Goal: Task Accomplishment & Management: Use online tool/utility

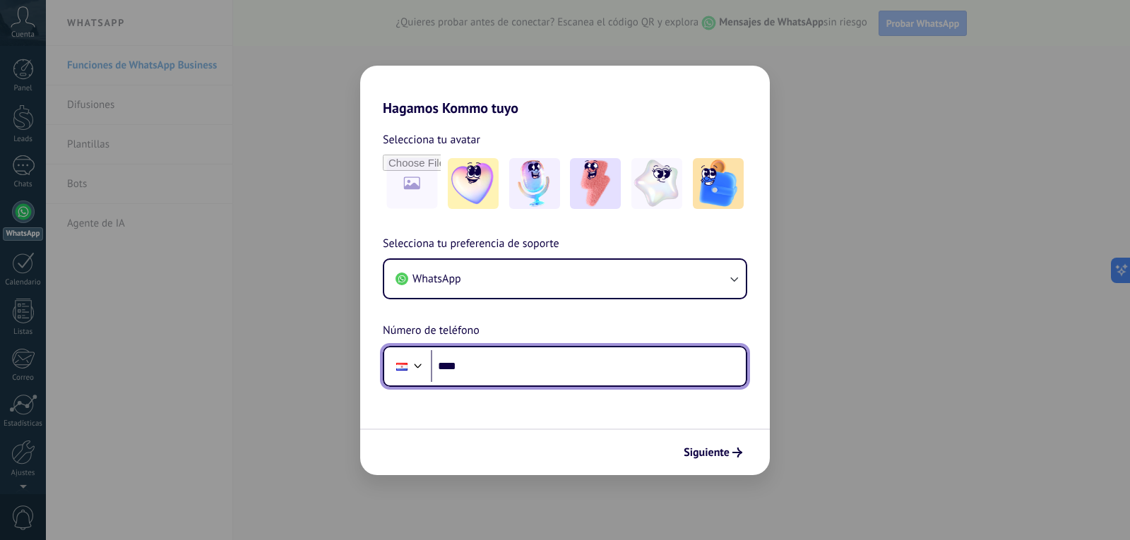
click at [525, 357] on input "****" at bounding box center [588, 366] width 315 height 32
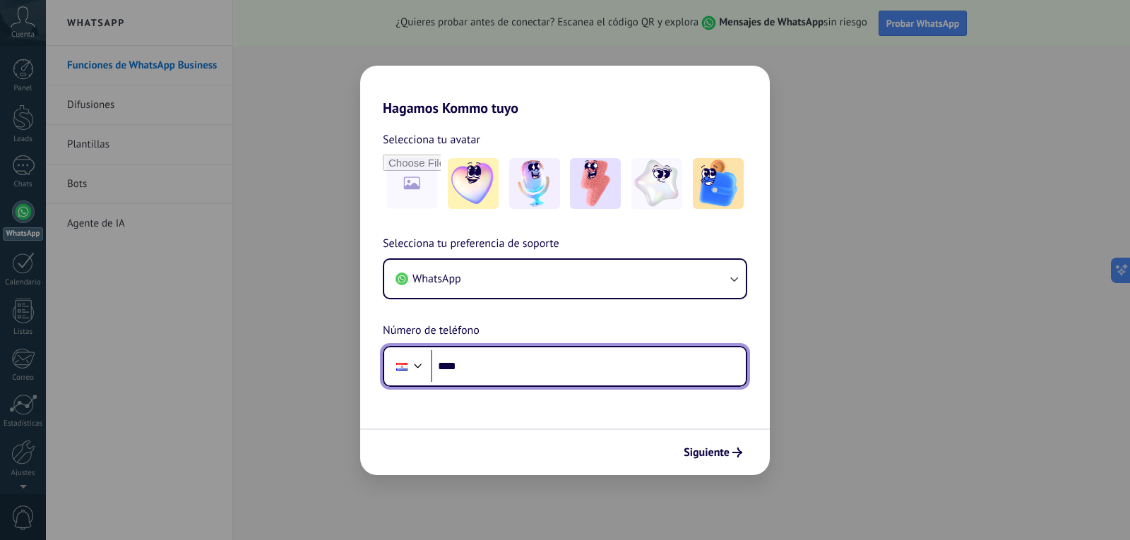
click at [500, 373] on input "****" at bounding box center [588, 366] width 315 height 32
type input "**********"
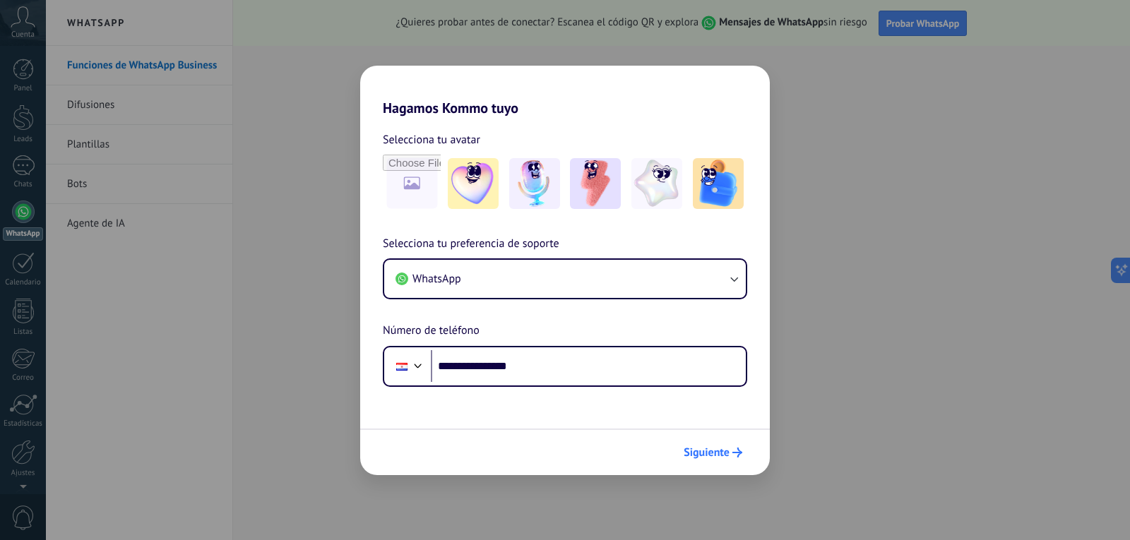
click at [720, 462] on button "Siguiente" at bounding box center [712, 453] width 71 height 24
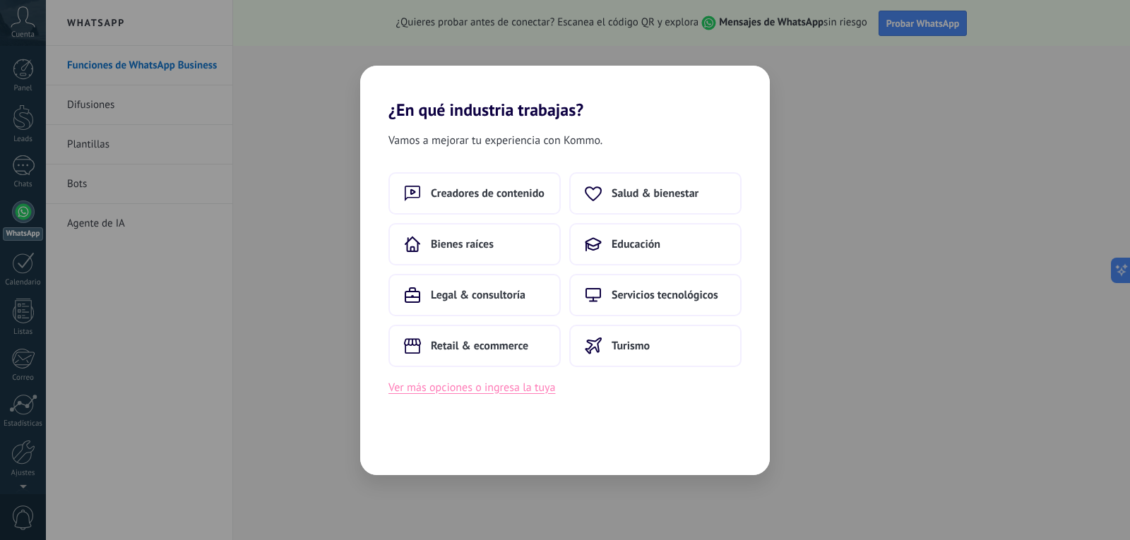
click at [489, 394] on button "Ver más opciones o ingresa la tuya" at bounding box center [471, 388] width 167 height 18
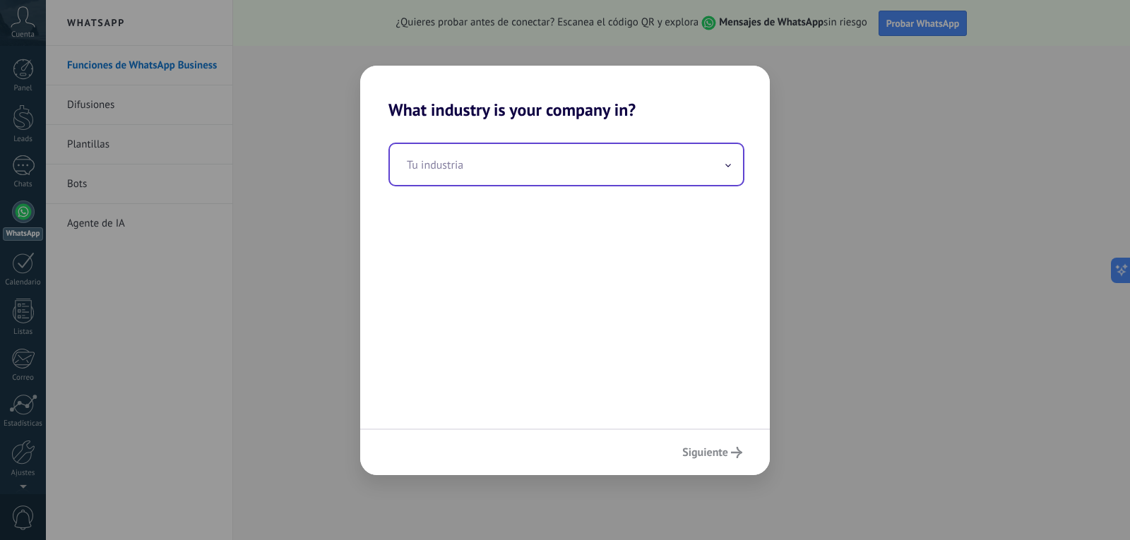
click at [463, 169] on input "text" at bounding box center [566, 164] width 353 height 41
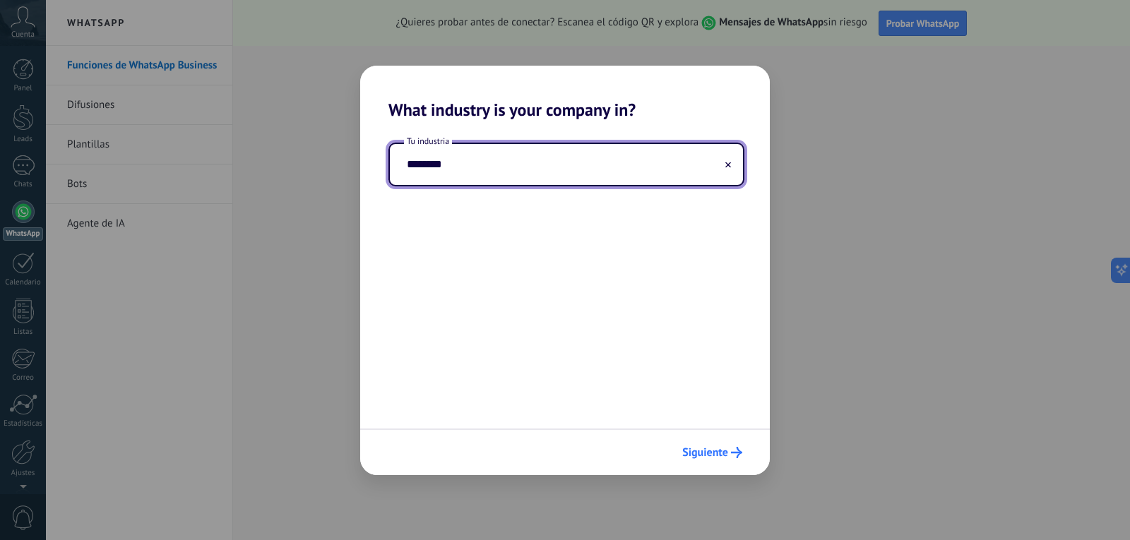
type input "********"
click at [709, 451] on span "Siguiente" at bounding box center [705, 453] width 46 height 10
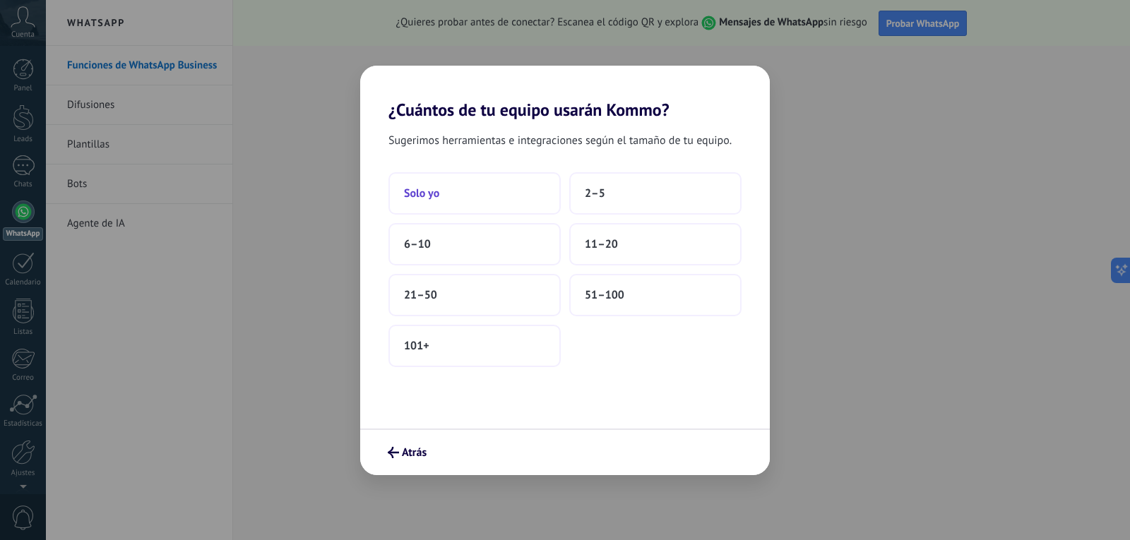
click at [460, 191] on button "Solo yo" at bounding box center [474, 193] width 172 height 42
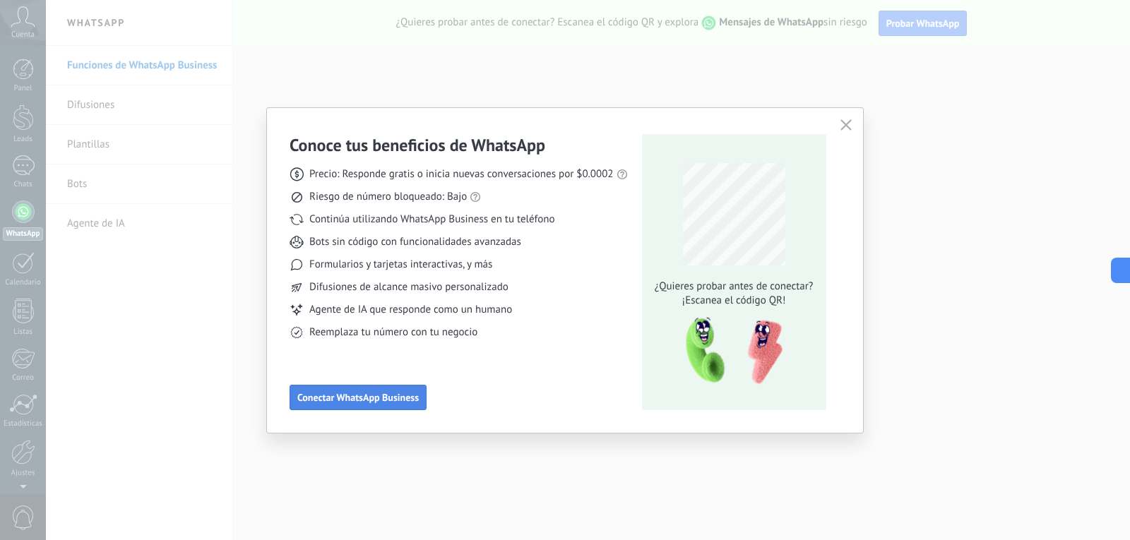
click at [317, 403] on span "Conectar WhatsApp Business" at bounding box center [357, 398] width 121 height 10
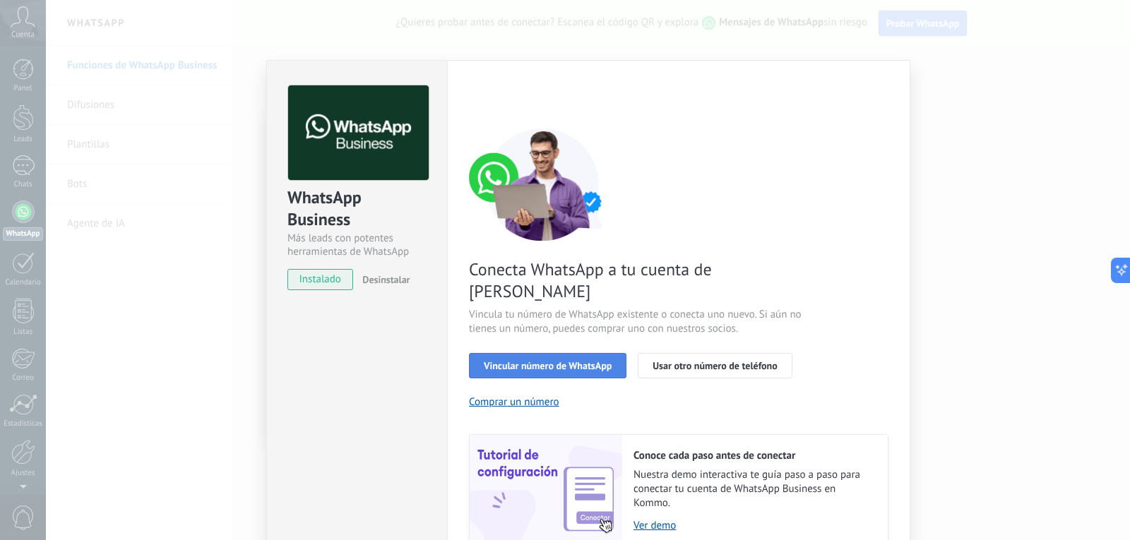
click at [555, 353] on button "Vincular número de WhatsApp" at bounding box center [547, 365] width 157 height 25
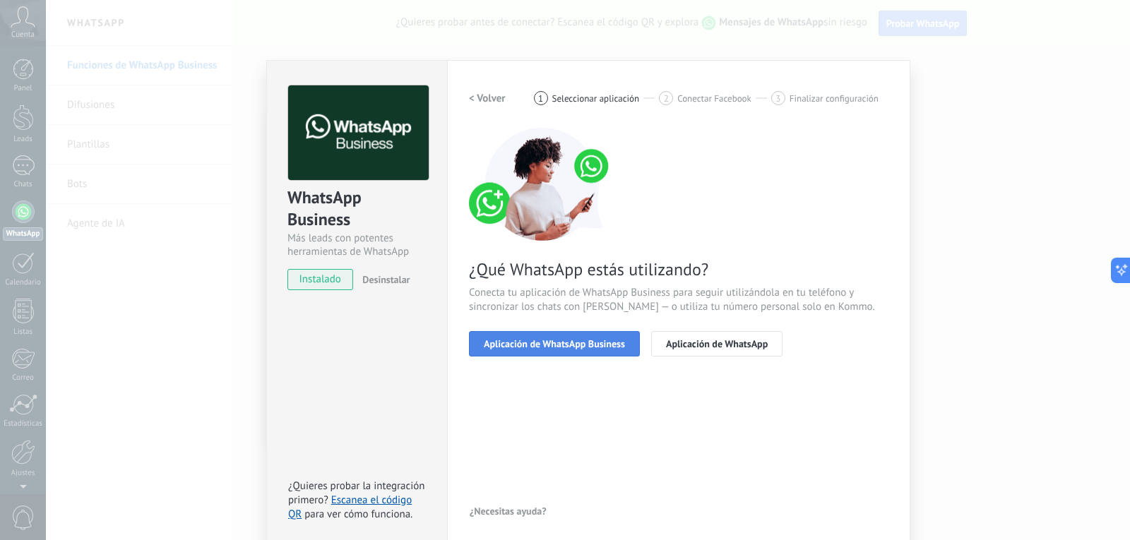
click at [557, 345] on span "Aplicación de WhatsApp Business" at bounding box center [554, 344] width 141 height 10
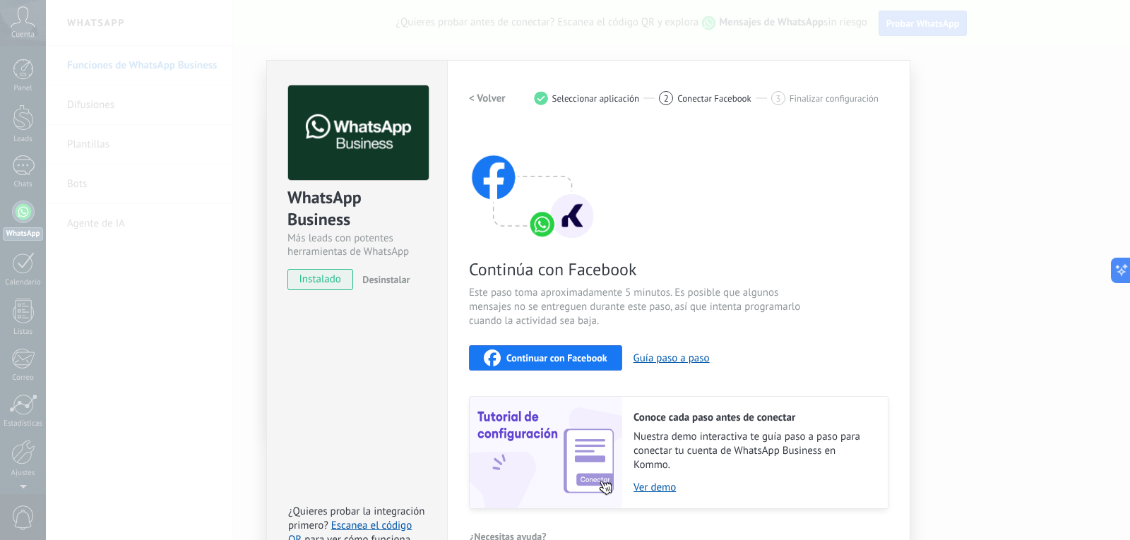
click at [581, 363] on span "Continuar con Facebook" at bounding box center [556, 358] width 101 height 10
click at [533, 359] on span "Continuar con Facebook" at bounding box center [556, 358] width 101 height 10
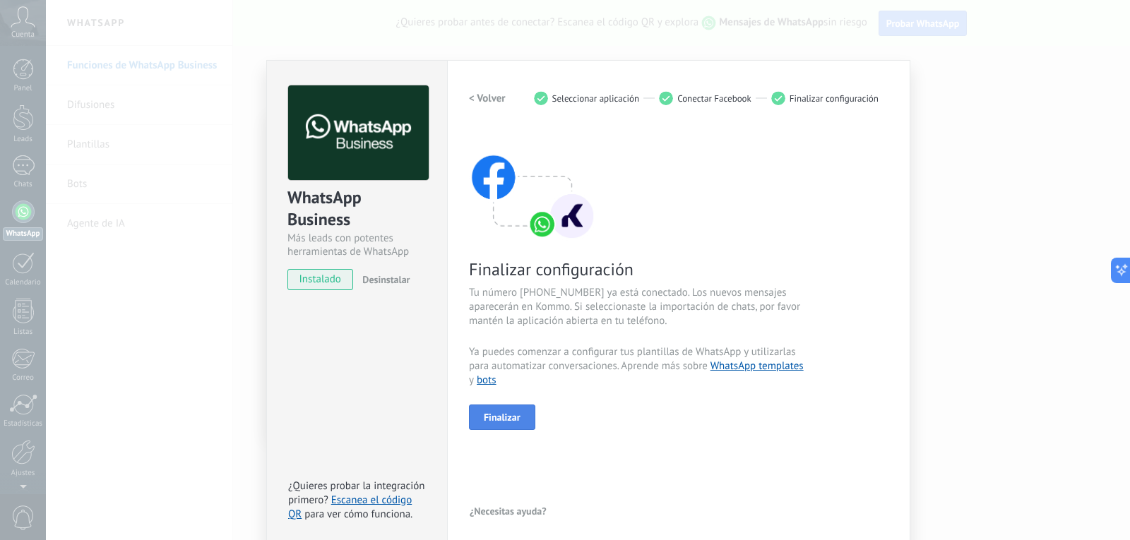
click at [496, 415] on span "Finalizar" at bounding box center [502, 417] width 37 height 10
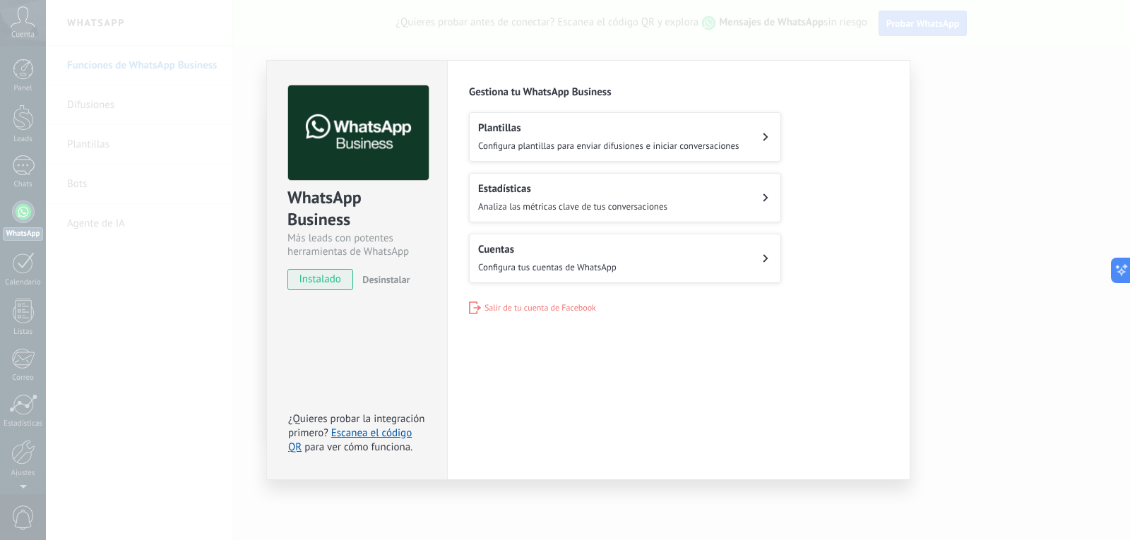
click at [696, 143] on span "Configura plantillas para enviar difusiones e iniciar conversaciones" at bounding box center [608, 146] width 261 height 12
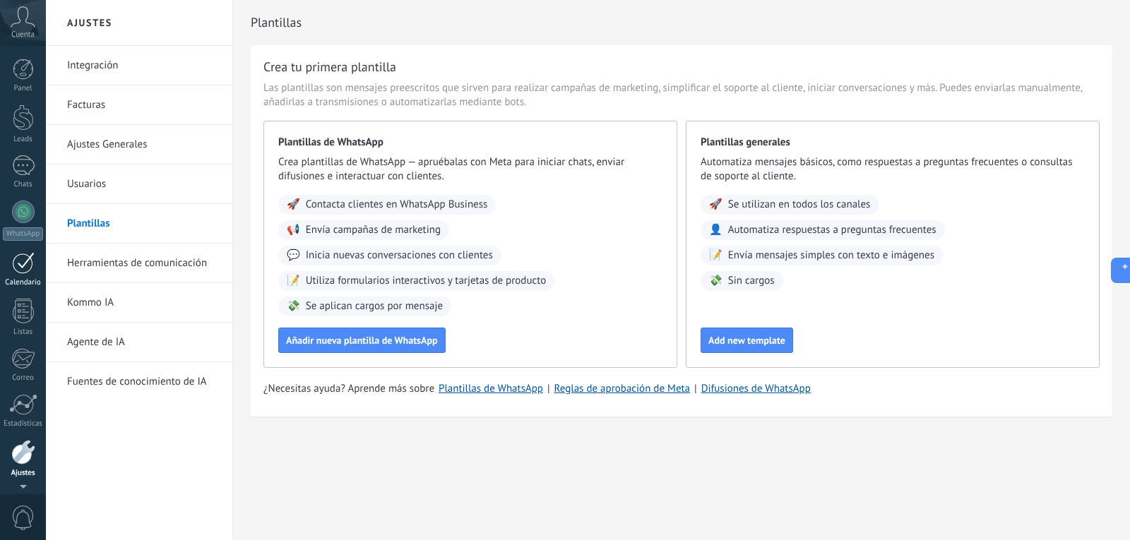
scroll to position [47, 0]
click at [13, 115] on div at bounding box center [23, 118] width 23 height 20
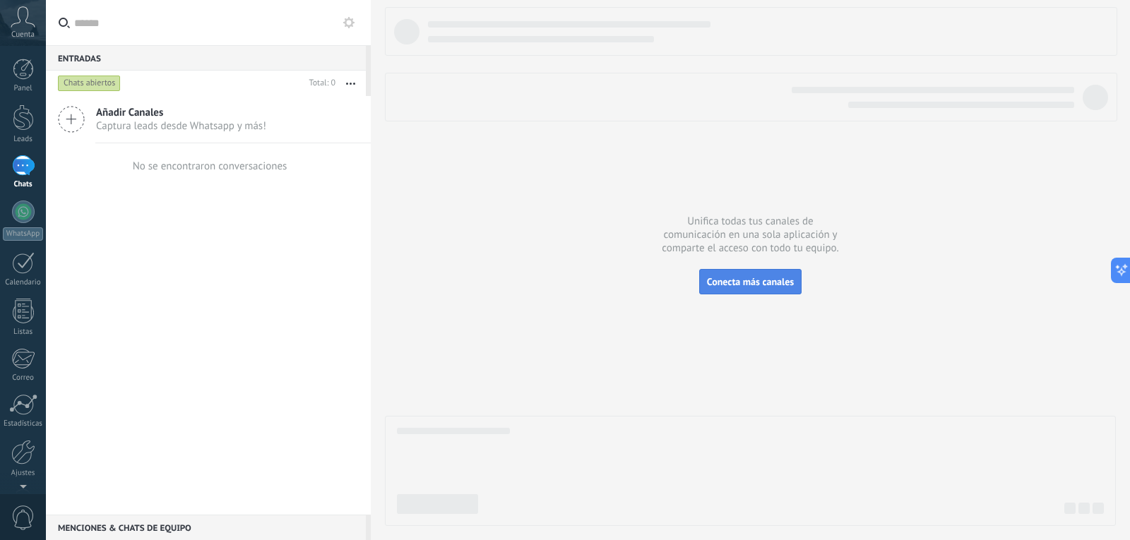
click at [732, 273] on button "Conecta más canales" at bounding box center [750, 281] width 102 height 25
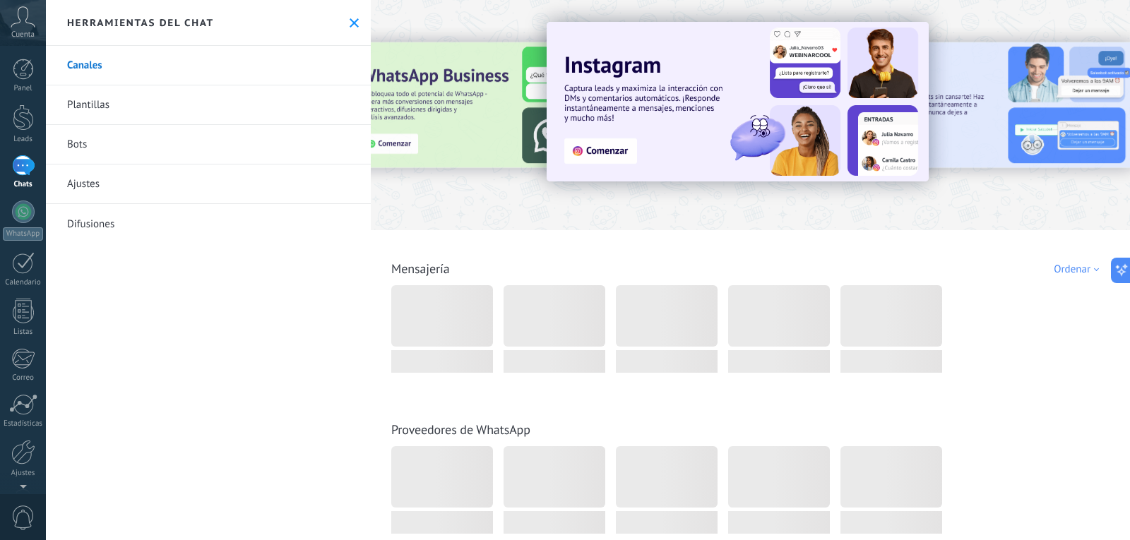
click at [497, 208] on div at bounding box center [750, 111] width 759 height 203
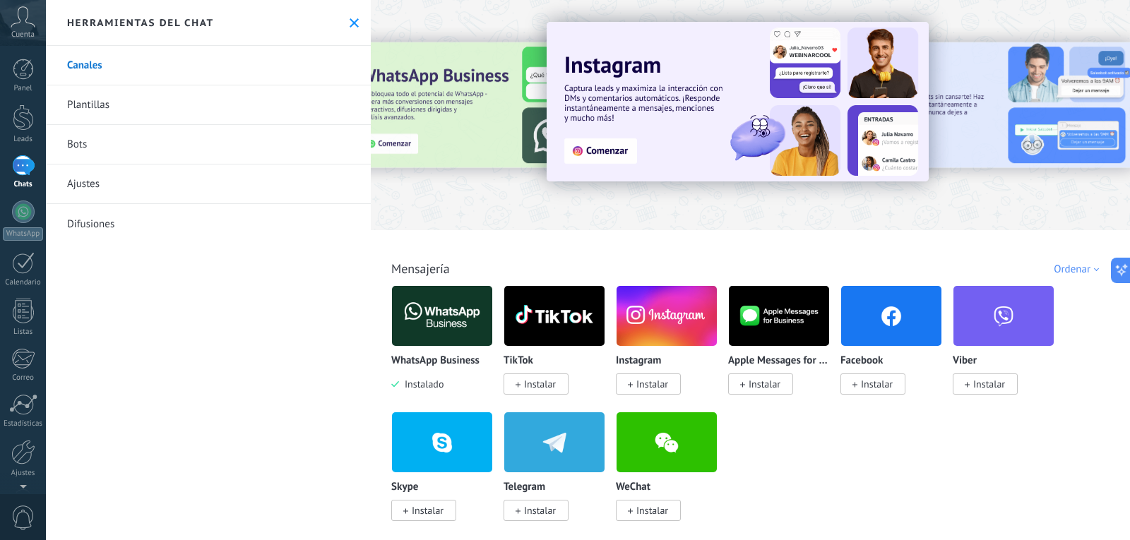
click at [350, 18] on icon at bounding box center [354, 22] width 9 height 9
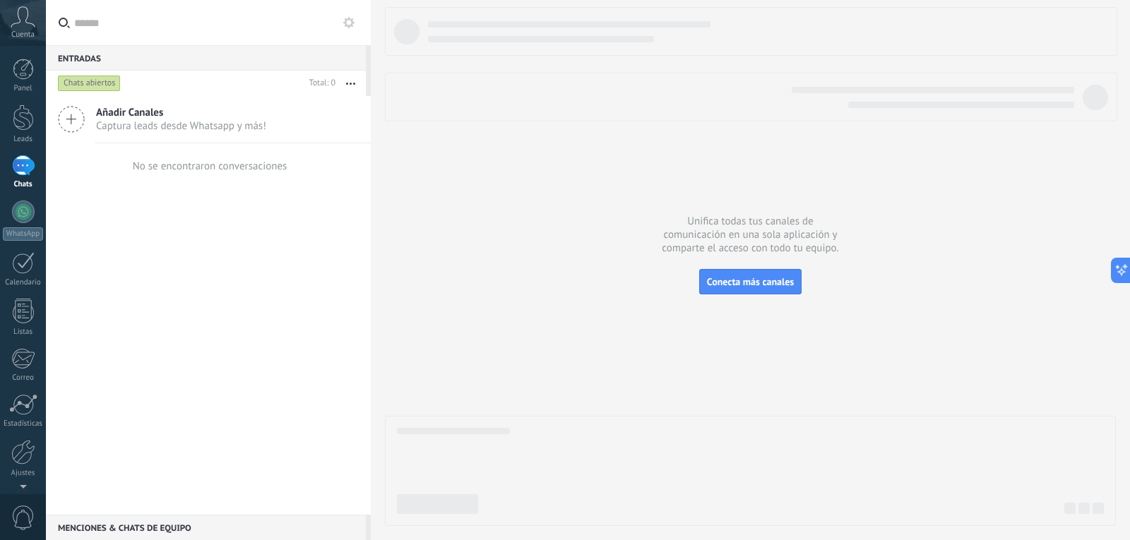
click at [25, 28] on div "Cuenta" at bounding box center [23, 23] width 46 height 46
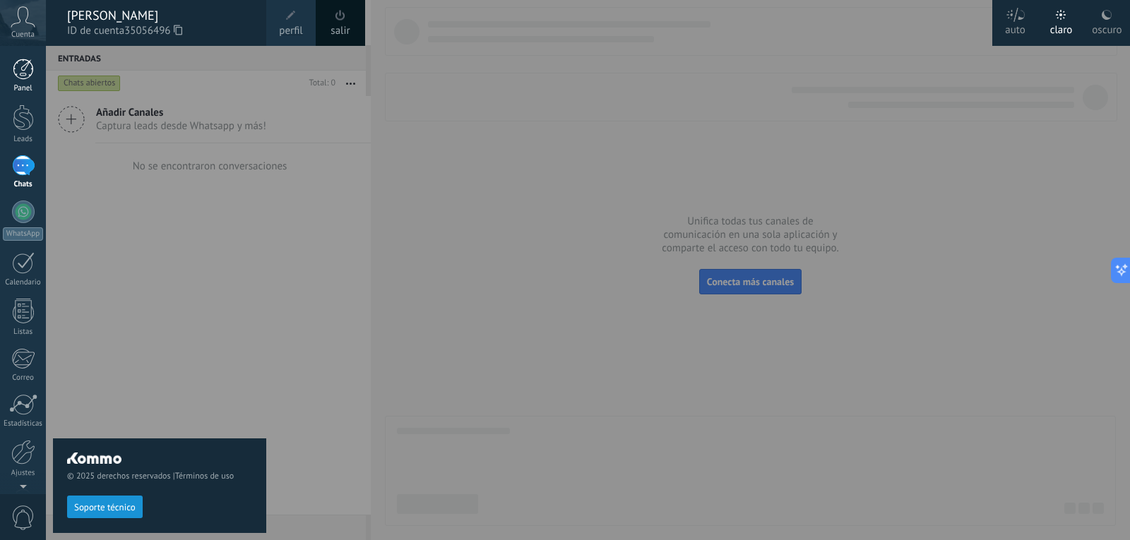
click at [23, 78] on div at bounding box center [23, 69] width 21 height 21
